Goal: Navigation & Orientation: Find specific page/section

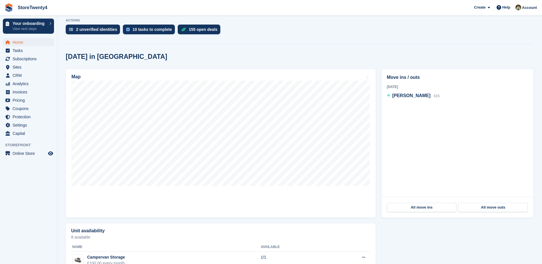
scroll to position [143, 0]
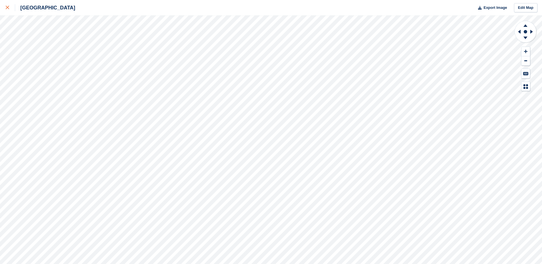
click at [9, 5] on div at bounding box center [10, 7] width 9 height 7
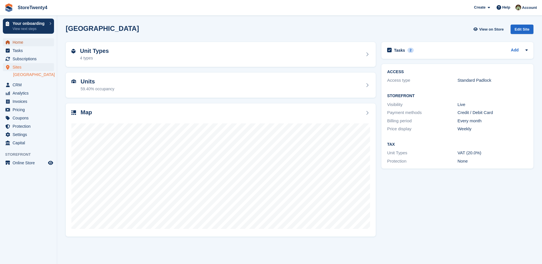
click at [13, 41] on span "Home" at bounding box center [30, 42] width 34 height 8
